Goal: Task Accomplishment & Management: Use online tool/utility

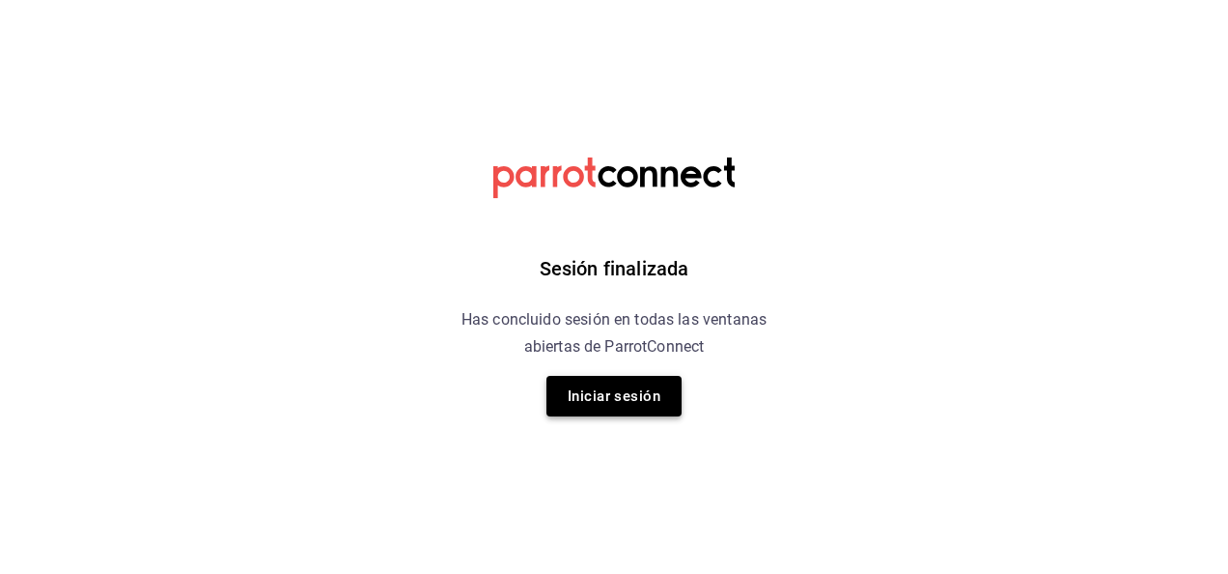
click at [581, 384] on button "Iniciar sesión" at bounding box center [614, 396] width 135 height 41
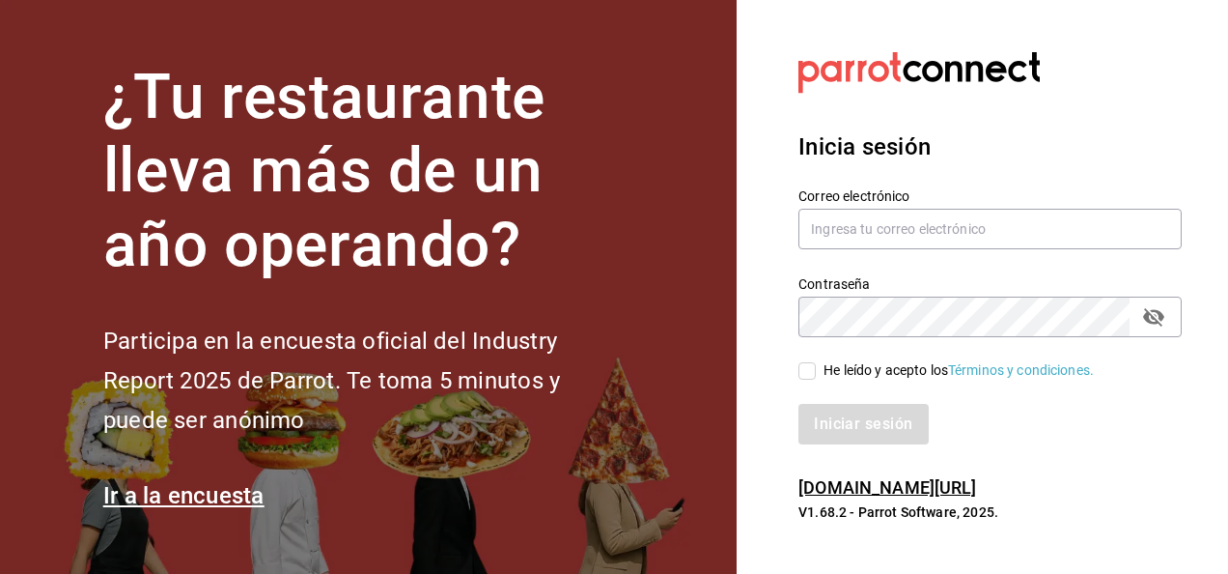
click at [861, 205] on div "Correo electrónico" at bounding box center [990, 219] width 383 height 65
drag, startPoint x: 861, startPoint y: 205, endPoint x: 865, endPoint y: 224, distance: 19.7
click at [865, 224] on input "text" at bounding box center [990, 229] width 383 height 41
type input "[EMAIL_ADDRESS][DOMAIN_NAME]"
click at [811, 376] on input "He leído y acepto los Términos y condiciones." at bounding box center [807, 370] width 17 height 17
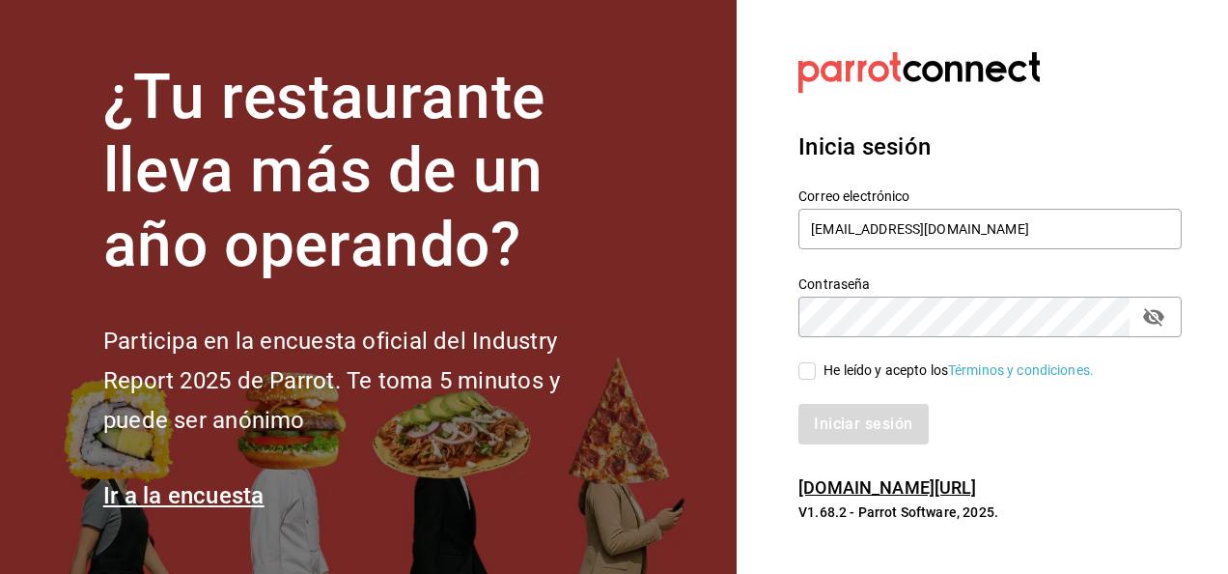
checkbox input "true"
click at [833, 416] on button "Iniciar sesión" at bounding box center [864, 424] width 131 height 41
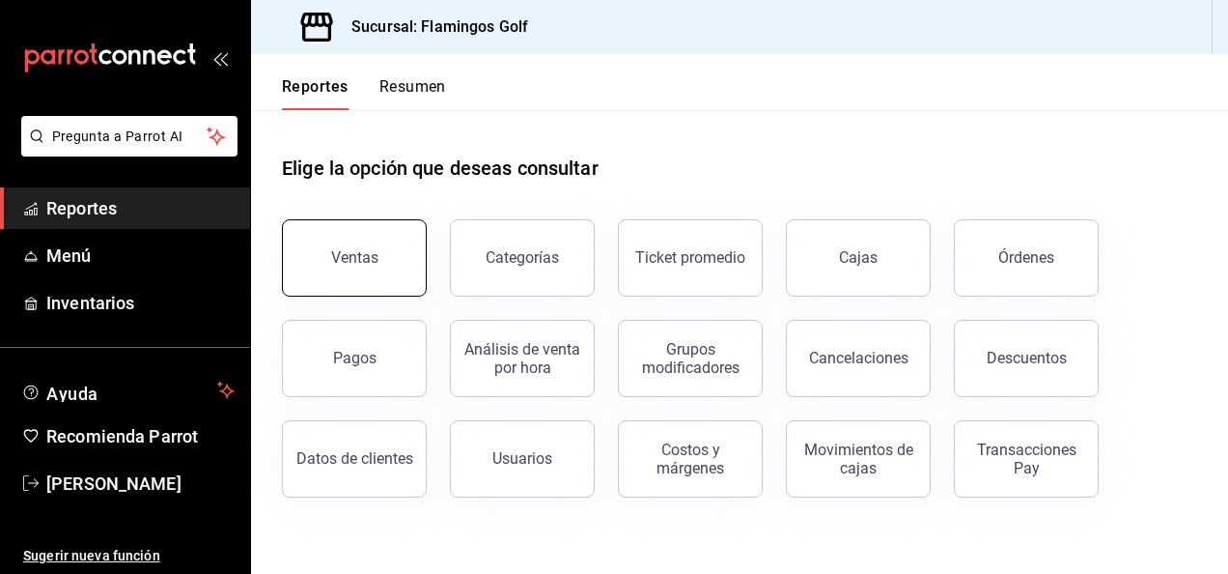
click at [360, 261] on div "Ventas" at bounding box center [354, 257] width 47 height 18
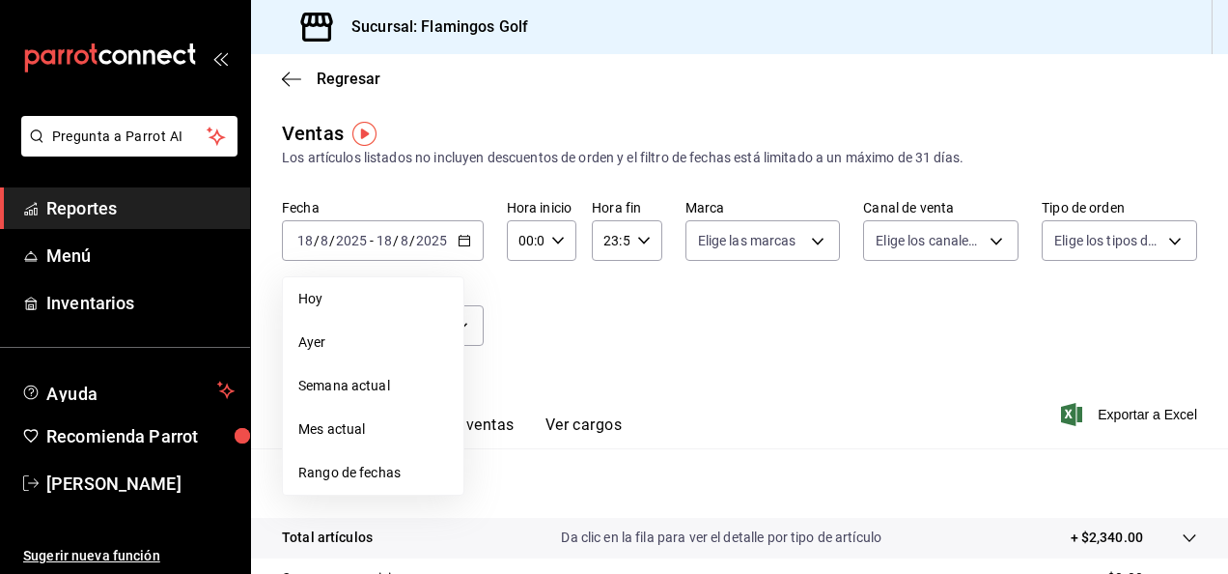
click at [380, 474] on span "Rango de fechas" at bounding box center [373, 473] width 150 height 20
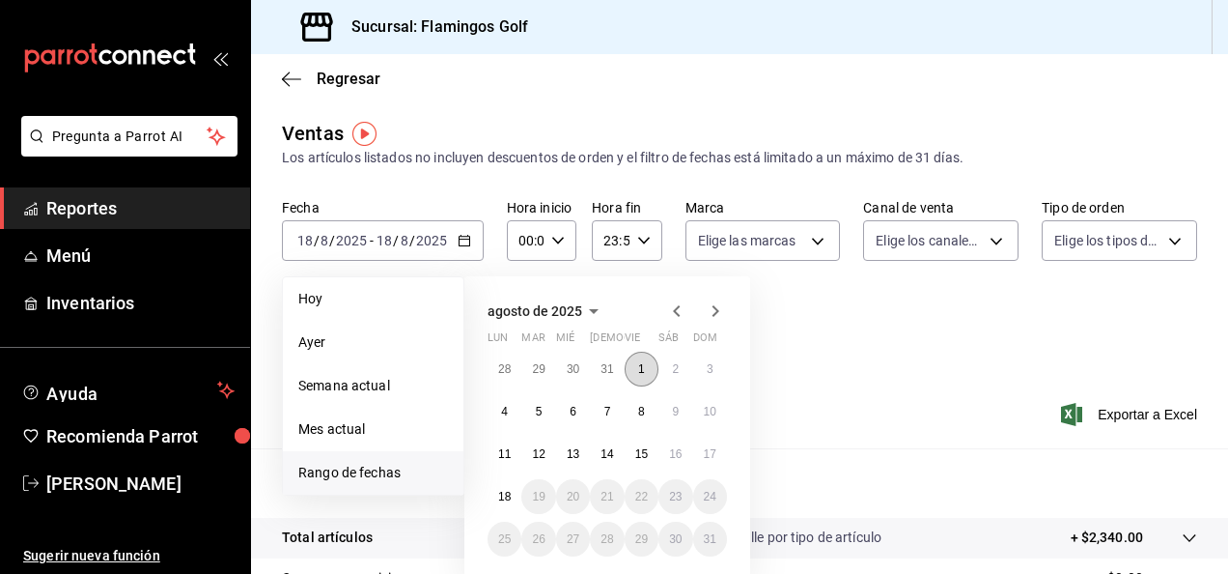
click at [639, 378] on button "1" at bounding box center [642, 369] width 34 height 35
click at [711, 451] on abbr "17" at bounding box center [710, 454] width 13 height 14
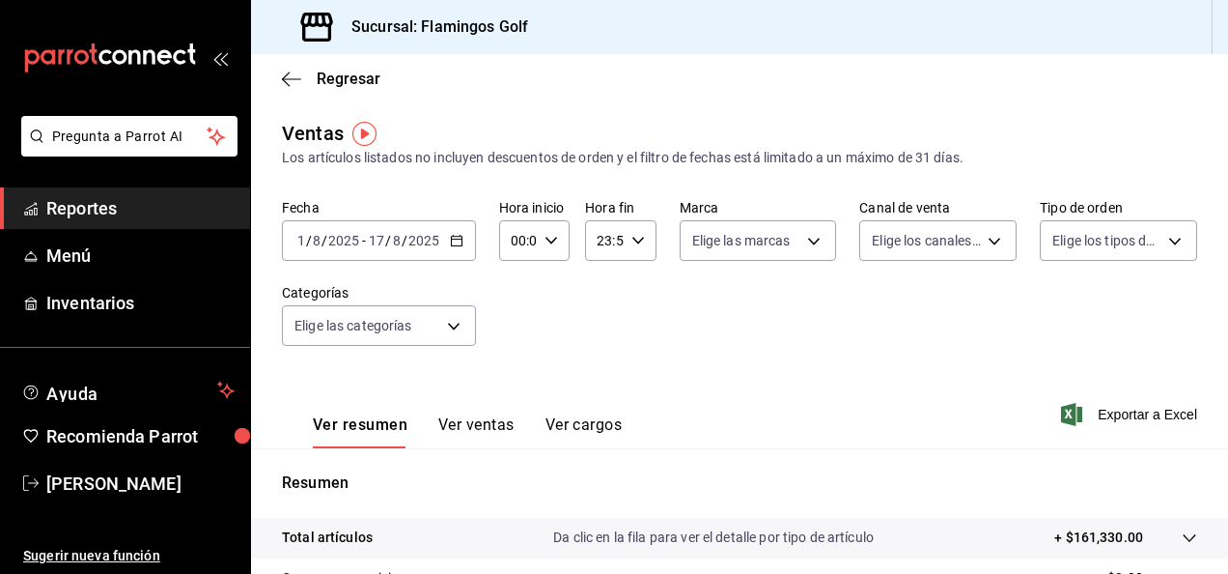
click at [454, 253] on div "2025-08-01 1 / 8 / 2025 - 2025-08-17 17 / 8 / 2025" at bounding box center [379, 240] width 194 height 41
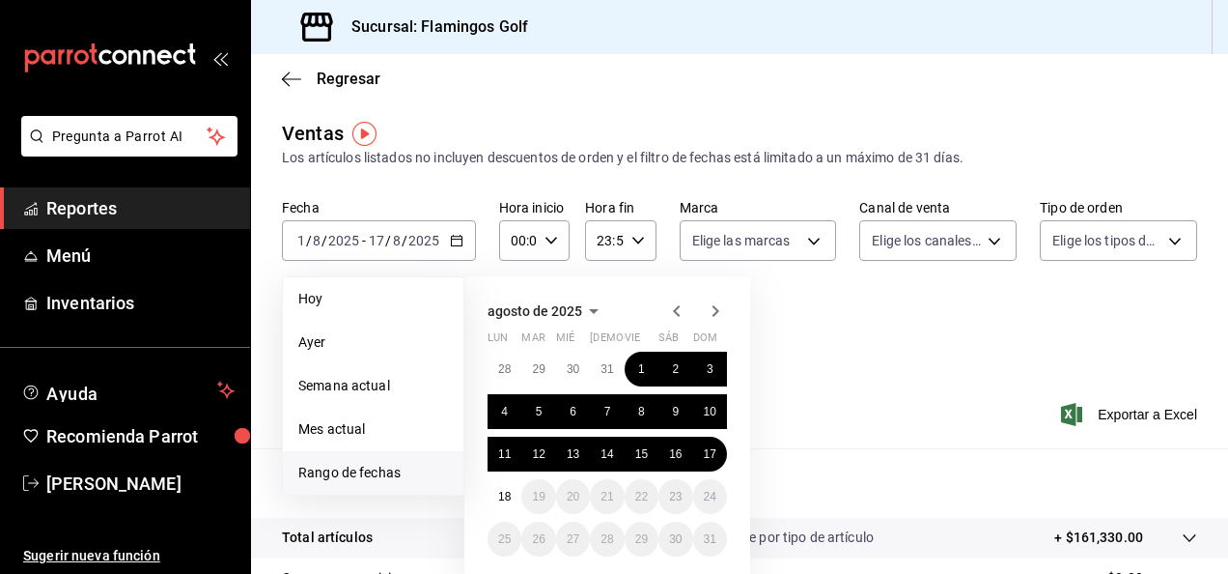
click at [590, 314] on icon "button" at bounding box center [593, 310] width 23 height 23
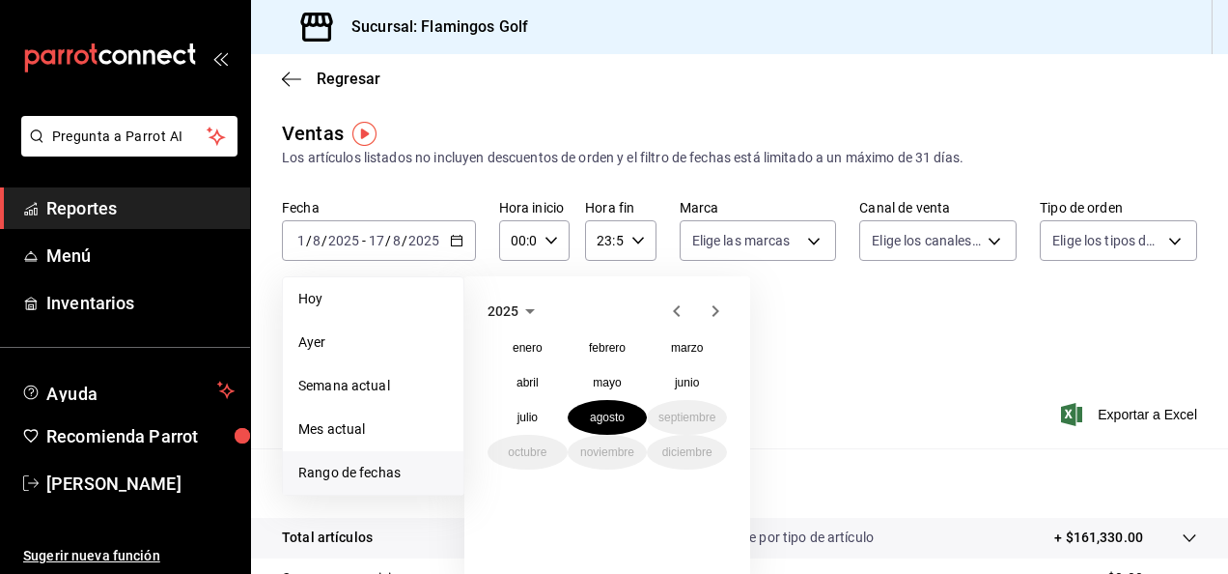
click at [516, 314] on span "2025" at bounding box center [503, 310] width 31 height 15
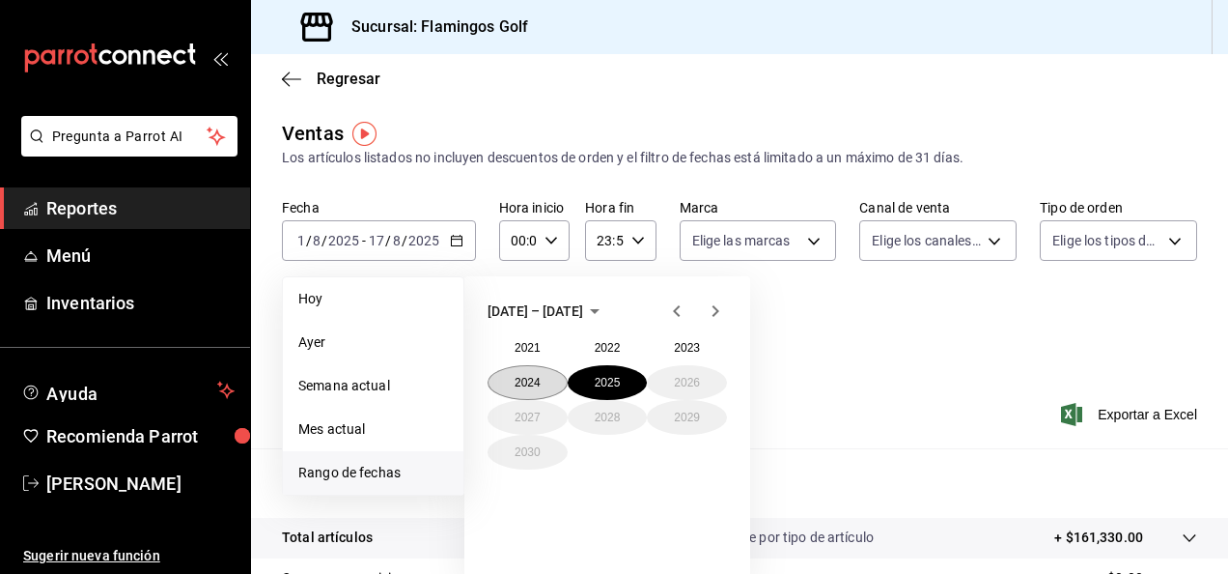
click at [541, 385] on button "2024" at bounding box center [528, 382] width 80 height 35
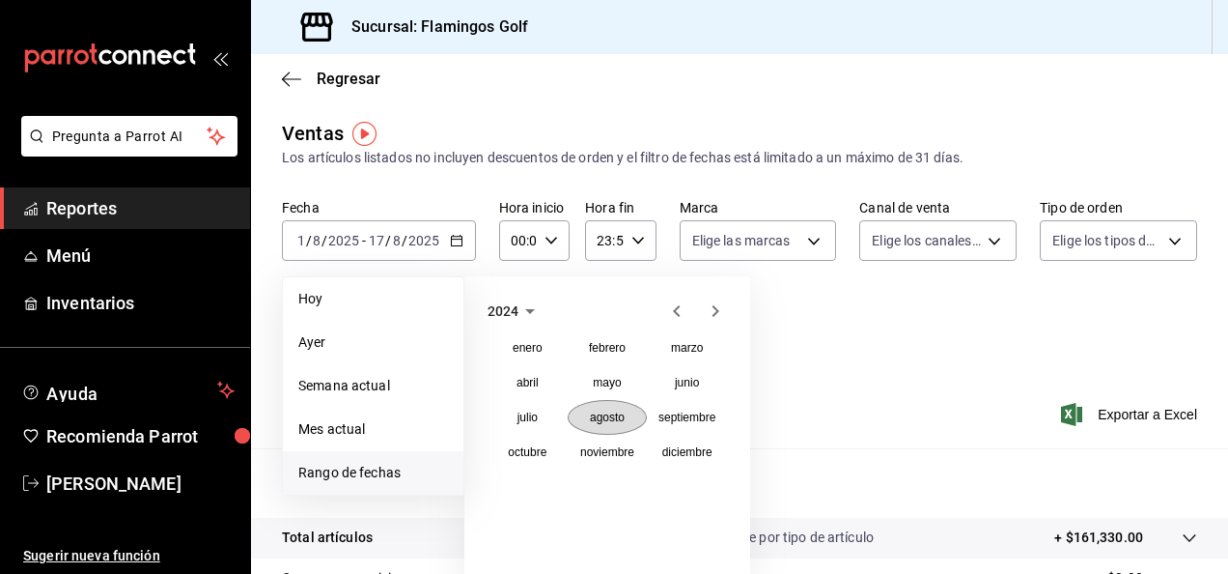
click at [598, 433] on button "agosto" at bounding box center [608, 417] width 80 height 35
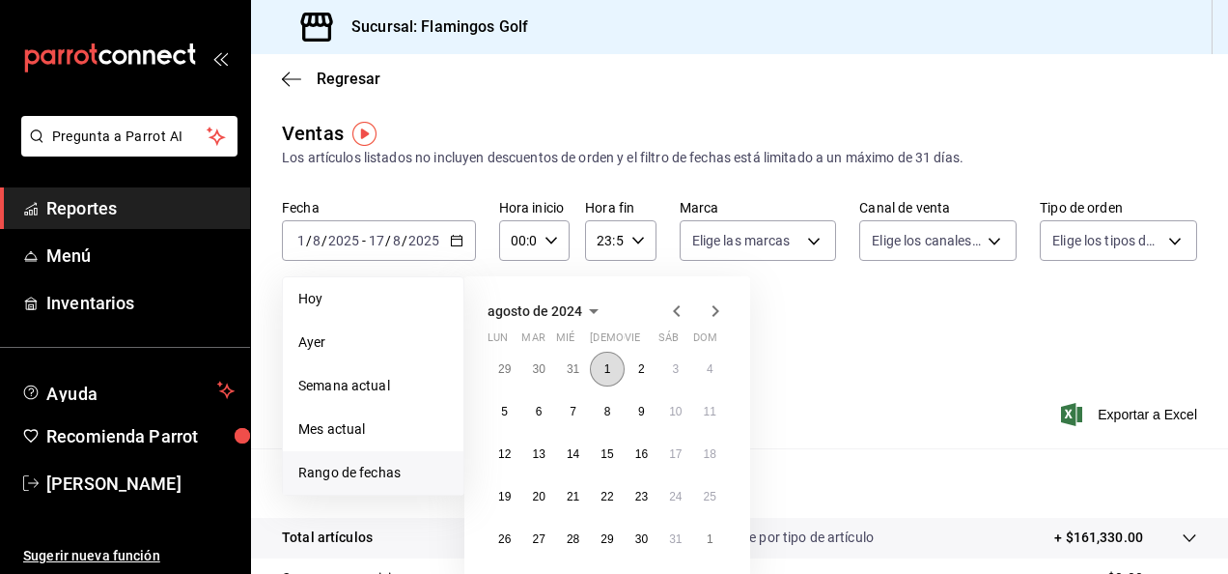
click at [601, 365] on button "1" at bounding box center [607, 369] width 34 height 35
click at [641, 531] on button "30" at bounding box center [642, 538] width 34 height 35
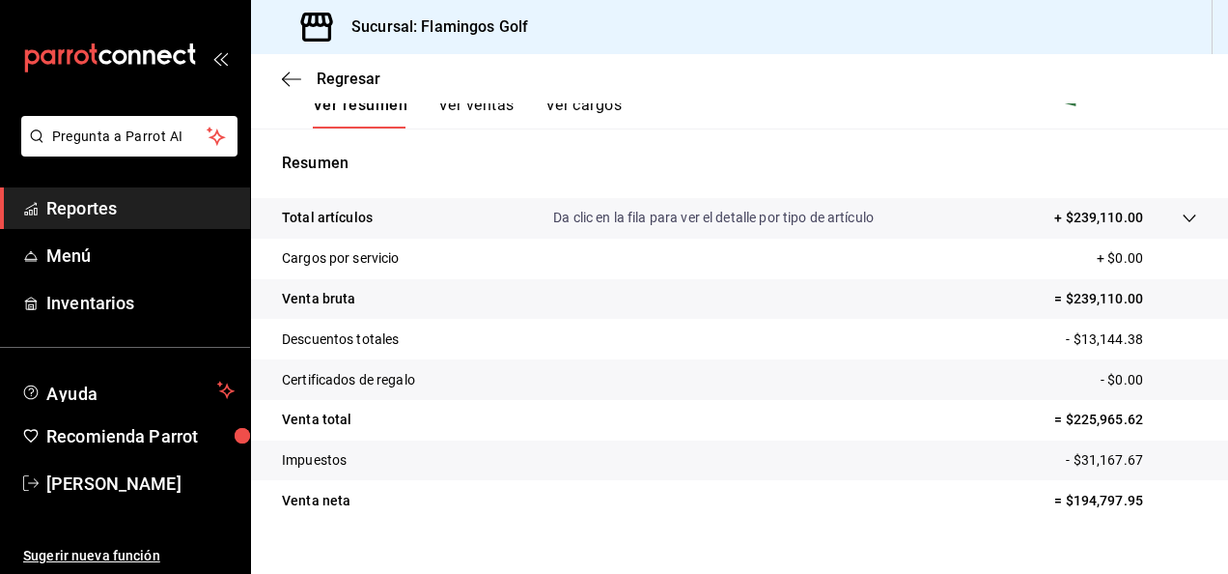
scroll to position [352, 0]
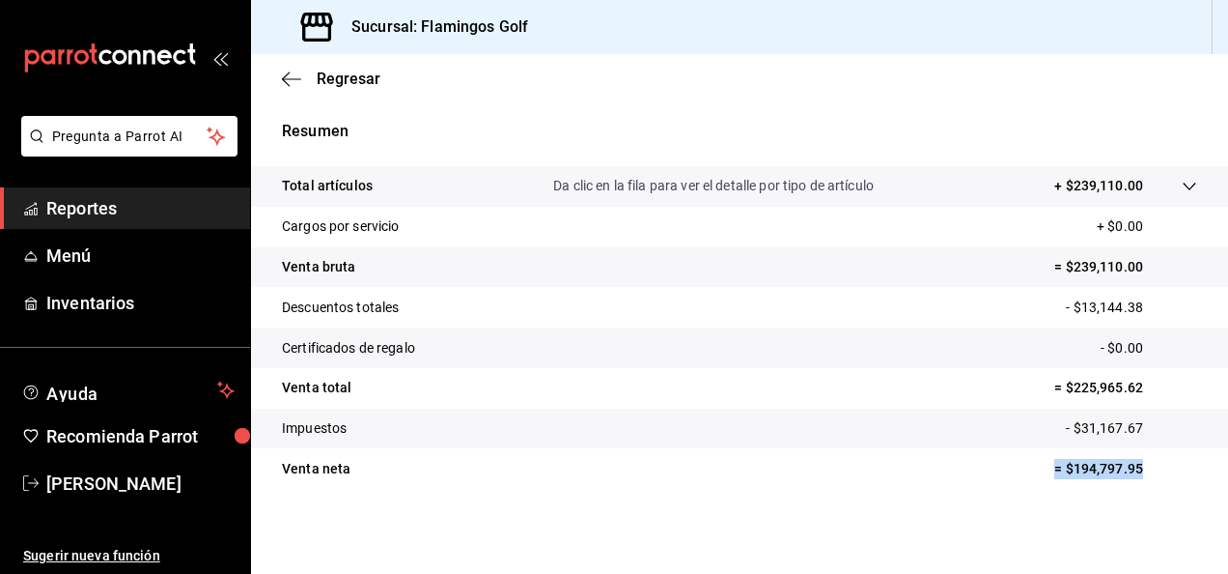
drag, startPoint x: 1129, startPoint y: 473, endPoint x: 1038, endPoint y: 475, distance: 90.8
click at [1038, 475] on tr "Venta neta = $194,797.95" at bounding box center [739, 468] width 977 height 41
drag, startPoint x: 1038, startPoint y: 475, endPoint x: 923, endPoint y: 467, distance: 115.2
click at [923, 467] on tr "Venta neta = $194,797.95" at bounding box center [739, 468] width 977 height 41
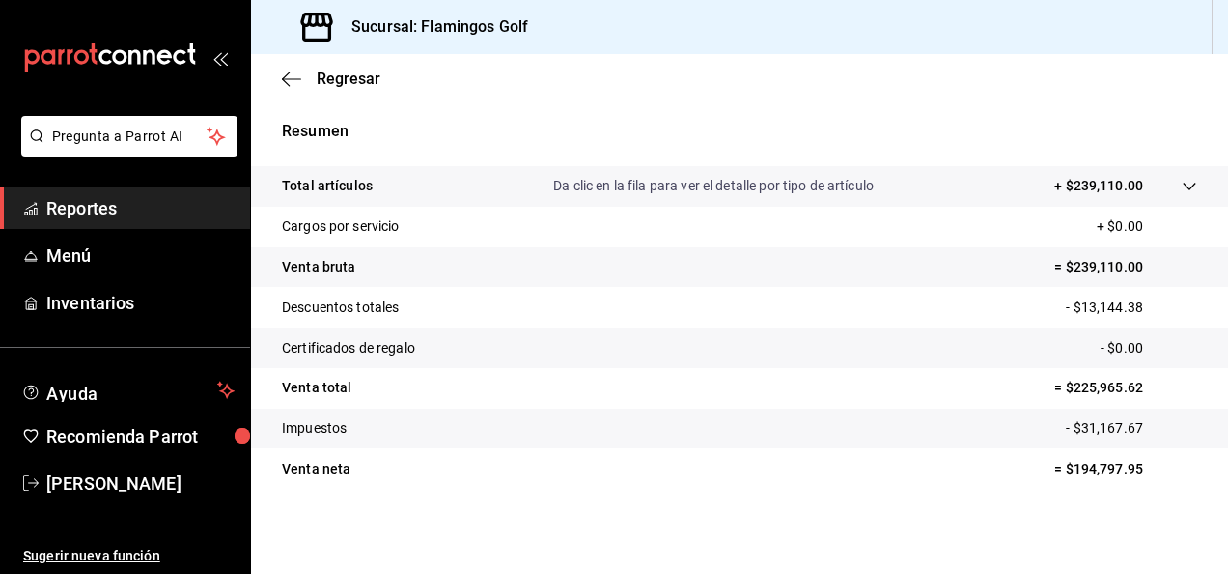
click at [948, 520] on div "Ventas Los artículos listados no incluyen descuentos de orden y el filtro de fe…" at bounding box center [739, 154] width 977 height 775
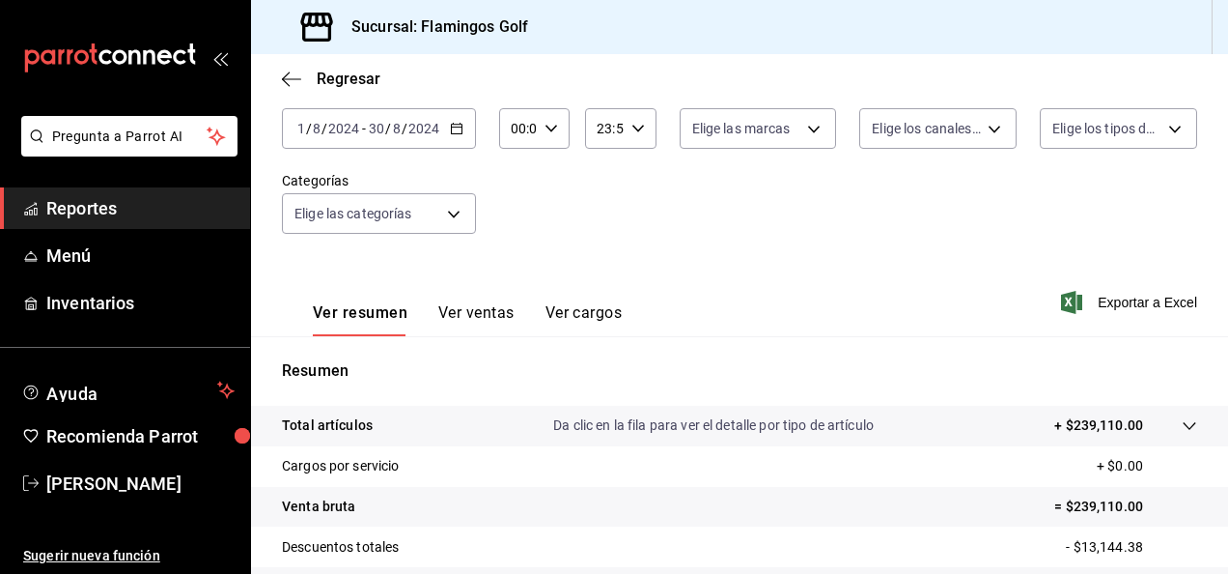
scroll to position [112, 0]
